Goal: Information Seeking & Learning: Get advice/opinions

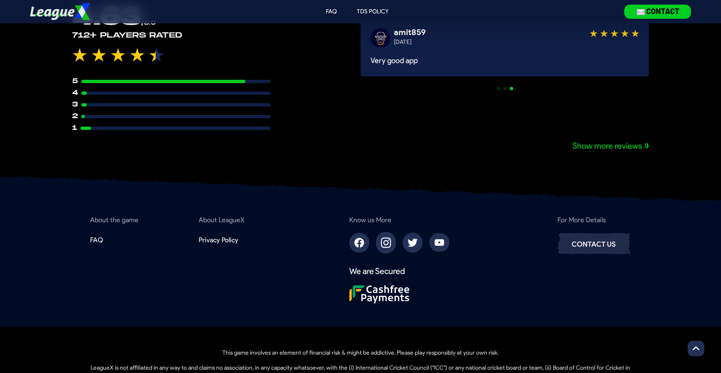
scroll to position [625, 0]
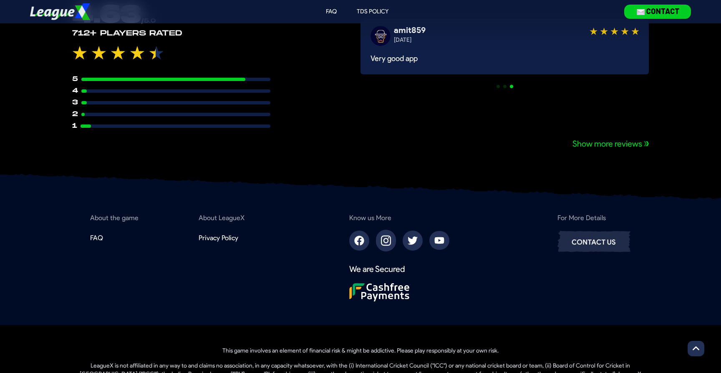
click at [590, 144] on p "Show more reviews" at bounding box center [607, 144] width 70 height 12
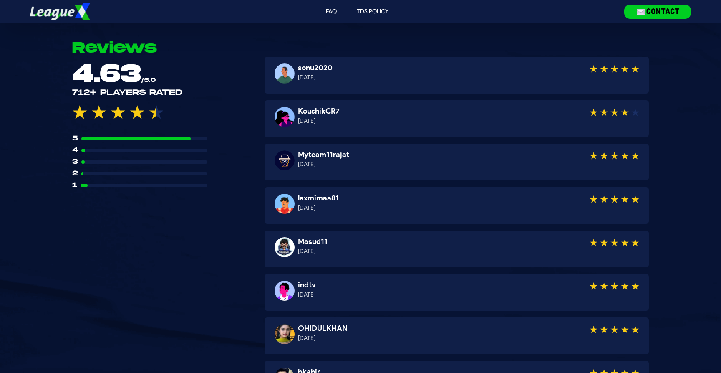
click at [68, 13] on img at bounding box center [60, 12] width 60 height 60
